Goal: Find specific page/section: Find specific page/section

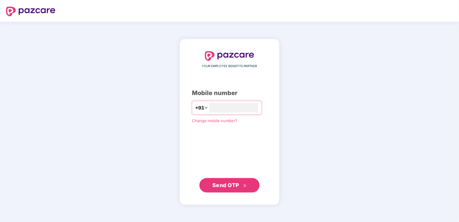
type input "**********"
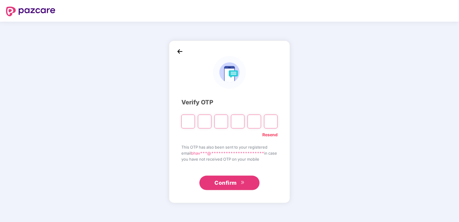
type input "*"
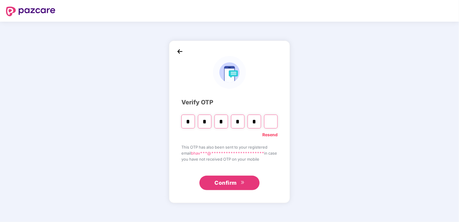
type input "*"
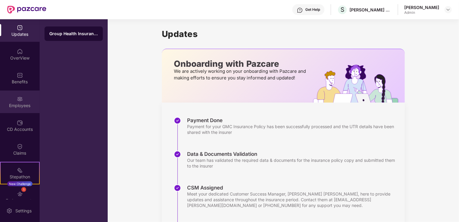
click at [24, 94] on div "Employees" at bounding box center [20, 102] width 40 height 23
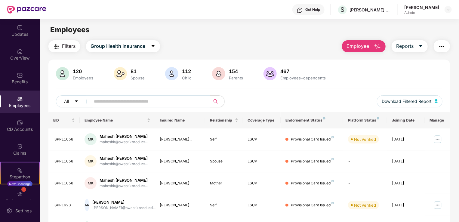
click at [106, 99] on input "text" at bounding box center [148, 101] width 108 height 9
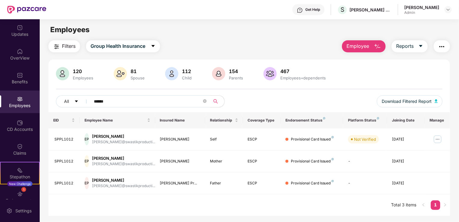
type input "******"
click at [97, 199] on div "EID Employee Name Insured Name Relationship Coverage Type Endorsement Status Pl…" at bounding box center [249, 164] width 402 height 104
click at [436, 138] on img at bounding box center [438, 140] width 10 height 10
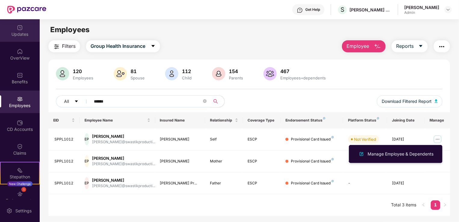
click at [27, 35] on div "Updates" at bounding box center [20, 34] width 40 height 6
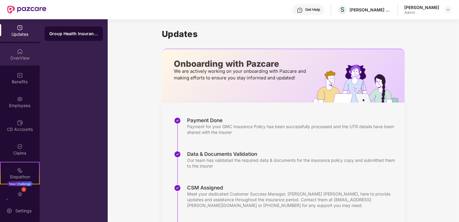
click at [23, 54] on div "OverView" at bounding box center [20, 54] width 40 height 23
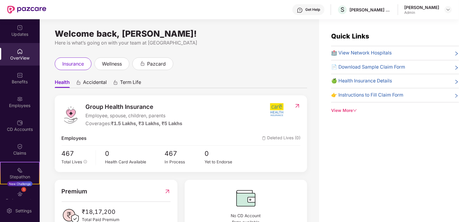
click at [17, 74] on img at bounding box center [20, 75] width 6 height 6
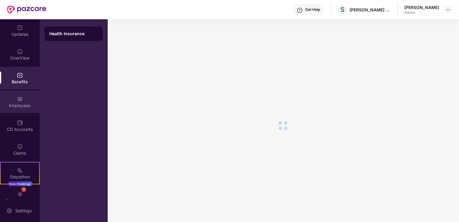
click at [24, 102] on div "Employees" at bounding box center [20, 102] width 40 height 23
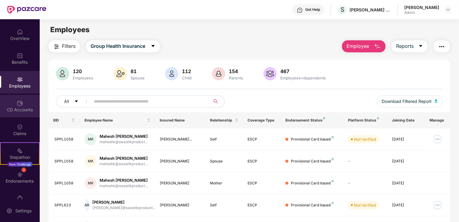
scroll to position [30, 0]
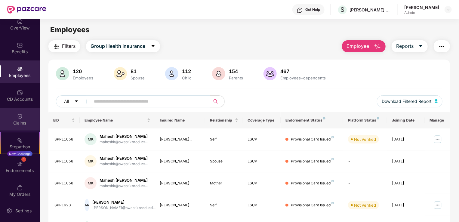
click at [21, 118] on img at bounding box center [20, 116] width 6 height 6
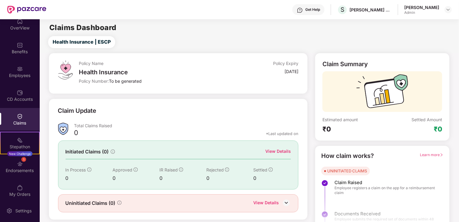
click at [20, 116] on img at bounding box center [20, 116] width 6 height 6
